Goal: Task Accomplishment & Management: Complete application form

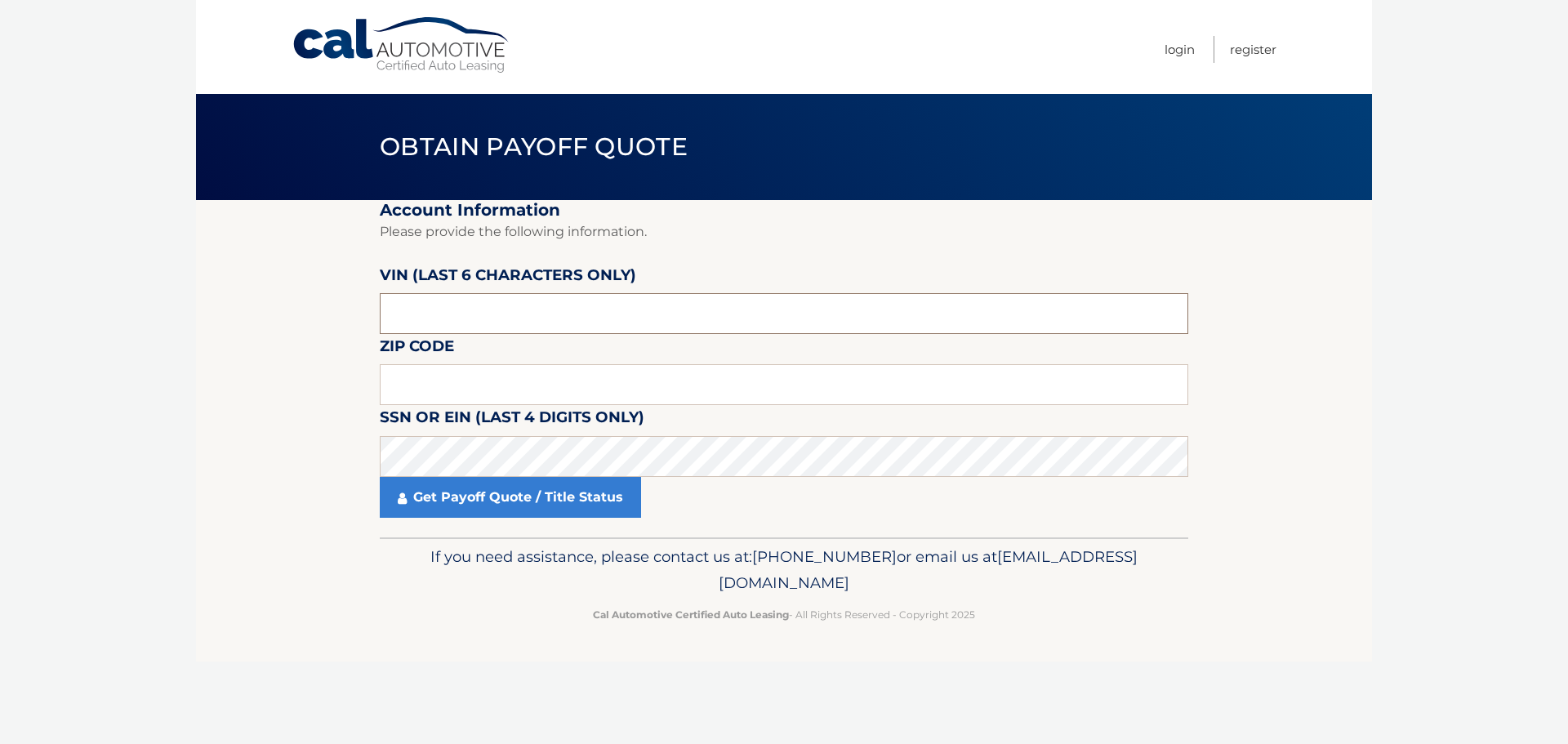
click at [542, 306] on input "text" at bounding box center [784, 313] width 808 height 41
click at [541, 306] on input "text" at bounding box center [784, 313] width 808 height 41
click at [538, 382] on input "text" at bounding box center [784, 384] width 808 height 41
click at [712, 398] on input "text" at bounding box center [784, 384] width 808 height 41
click at [679, 327] on input "text" at bounding box center [784, 313] width 808 height 41
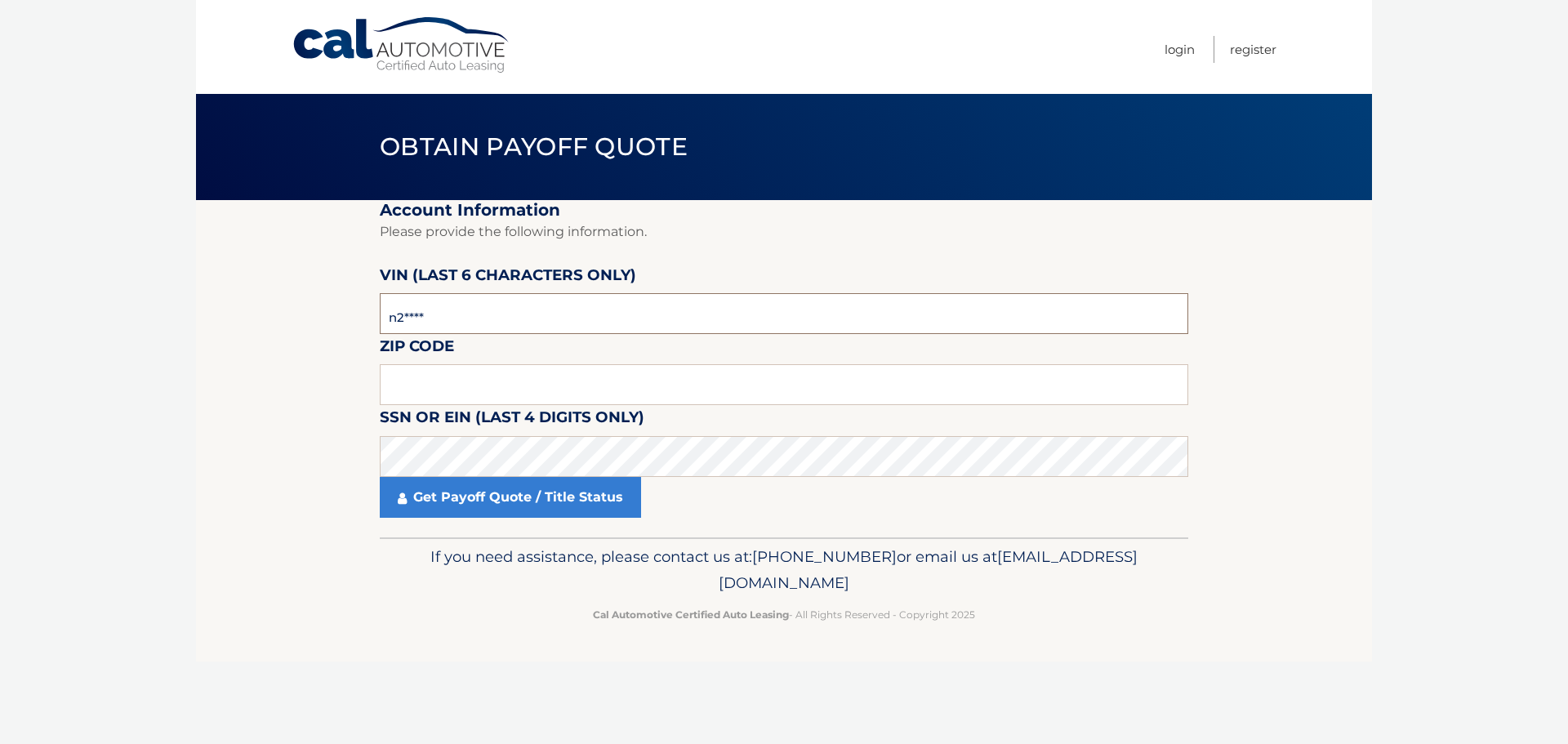
type input "n*****"
type input "239311"
type input "14011"
click at [543, 518] on fieldset "Account Information Please provide the following information. [PERSON_NAME] (la…" at bounding box center [784, 369] width 808 height 337
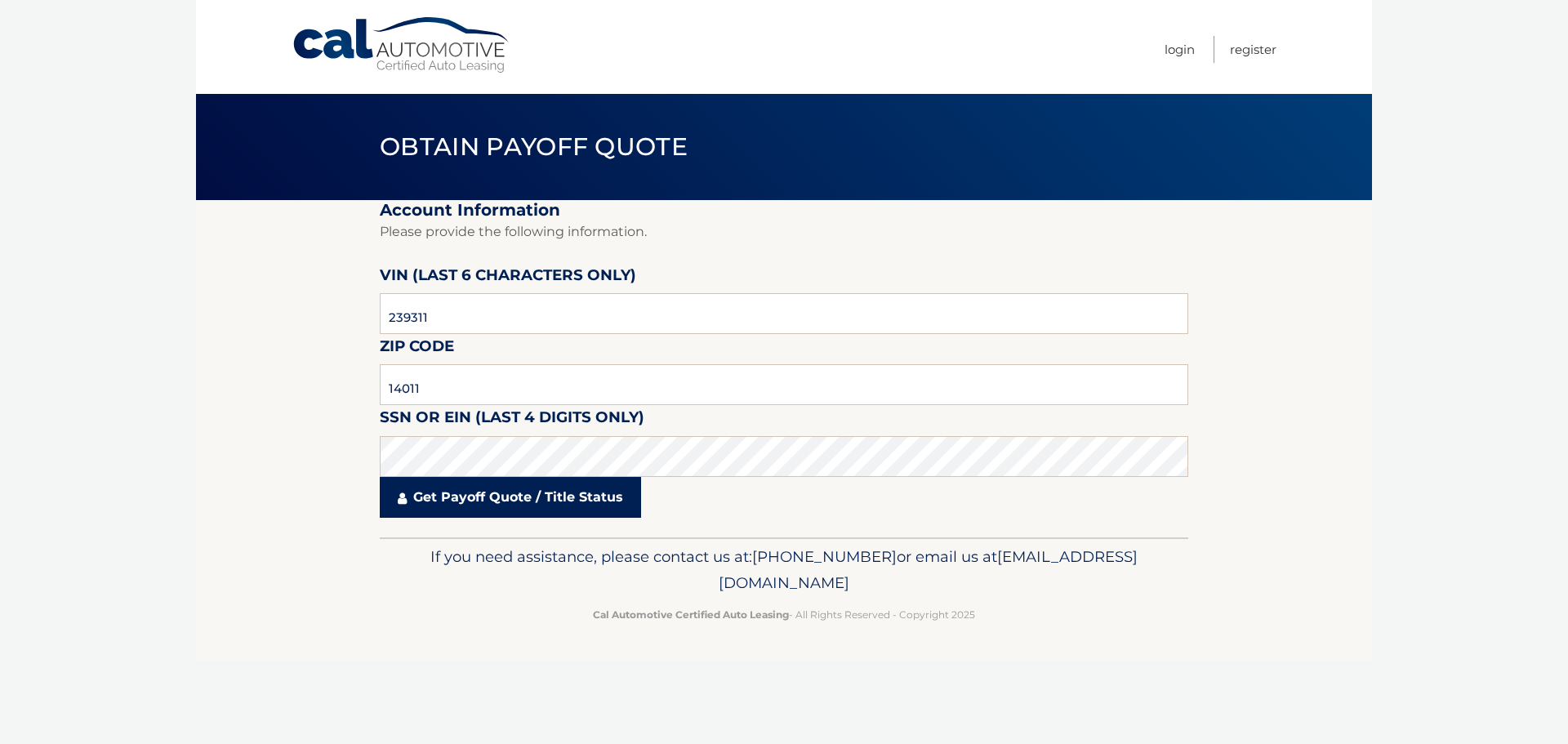
click at [547, 507] on link "Get Payoff Quote / Title Status" at bounding box center [510, 497] width 261 height 41
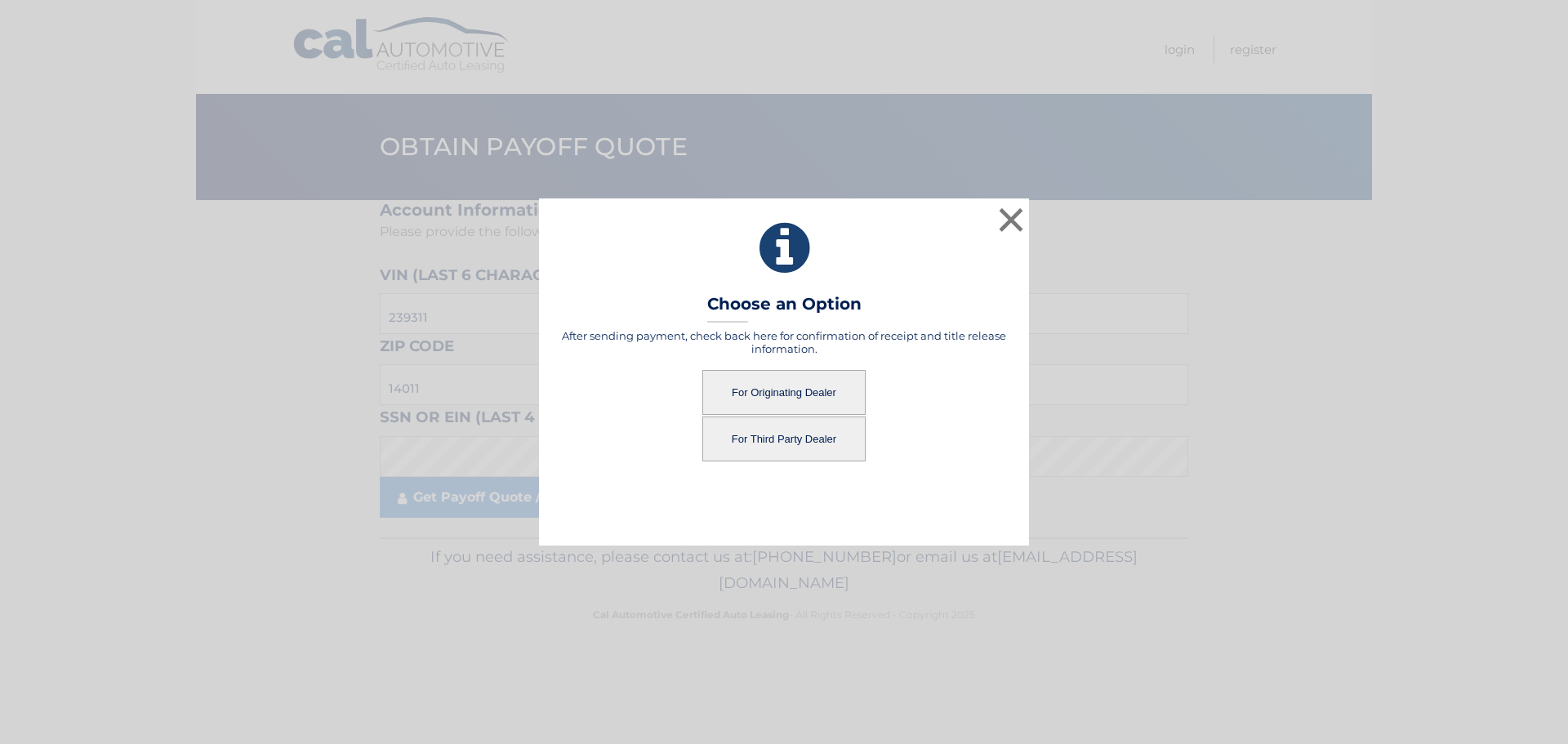
click at [828, 436] on button "For Third Party Dealer" at bounding box center [784, 439] width 164 height 45
click at [775, 432] on button "For Third Party Dealer" at bounding box center [784, 439] width 164 height 45
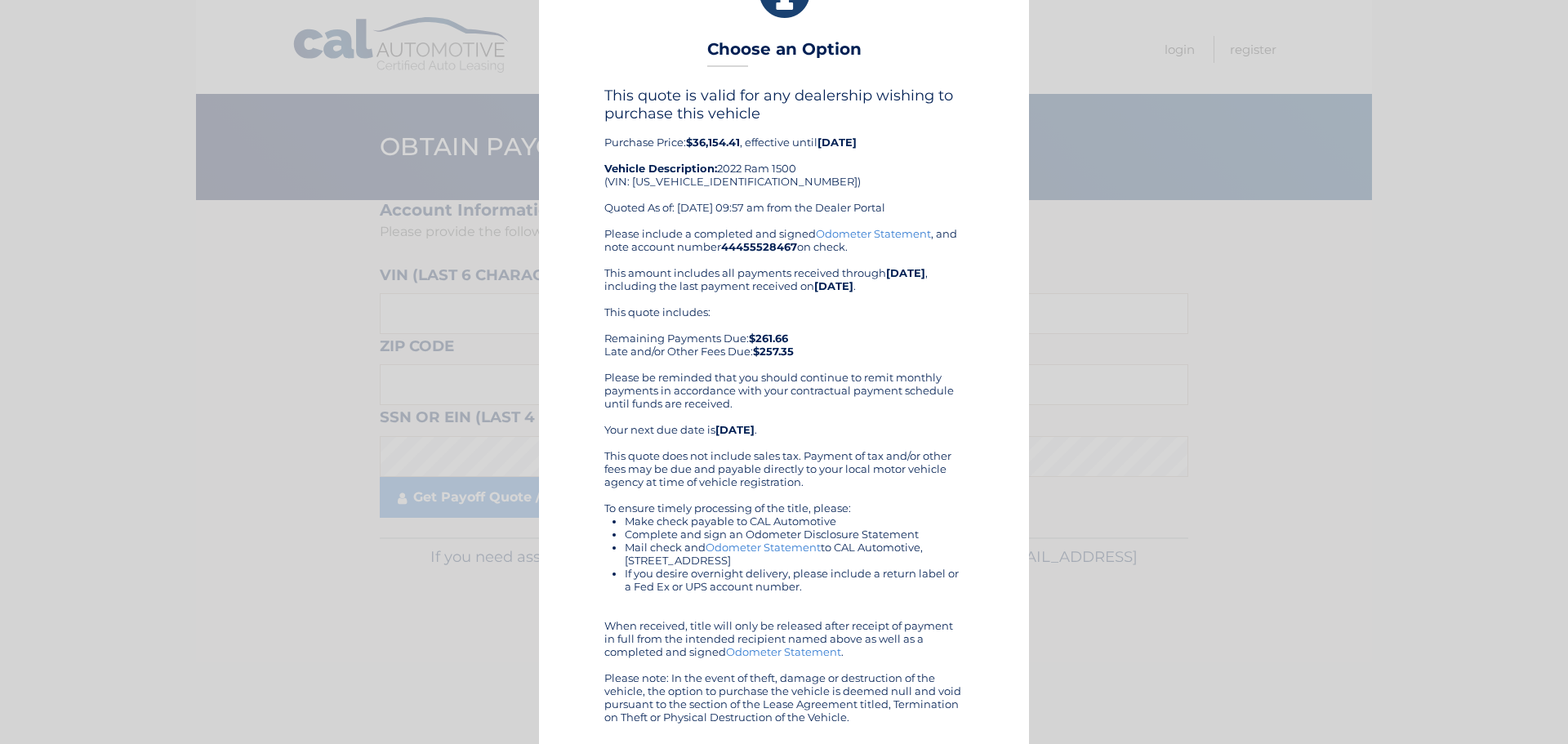
scroll to position [56, 0]
click at [1163, 63] on div "× Choose an Option This quote is valid for any dealership wishing to purchase t…" at bounding box center [784, 344] width 1555 height 800
